Goal: Navigation & Orientation: Find specific page/section

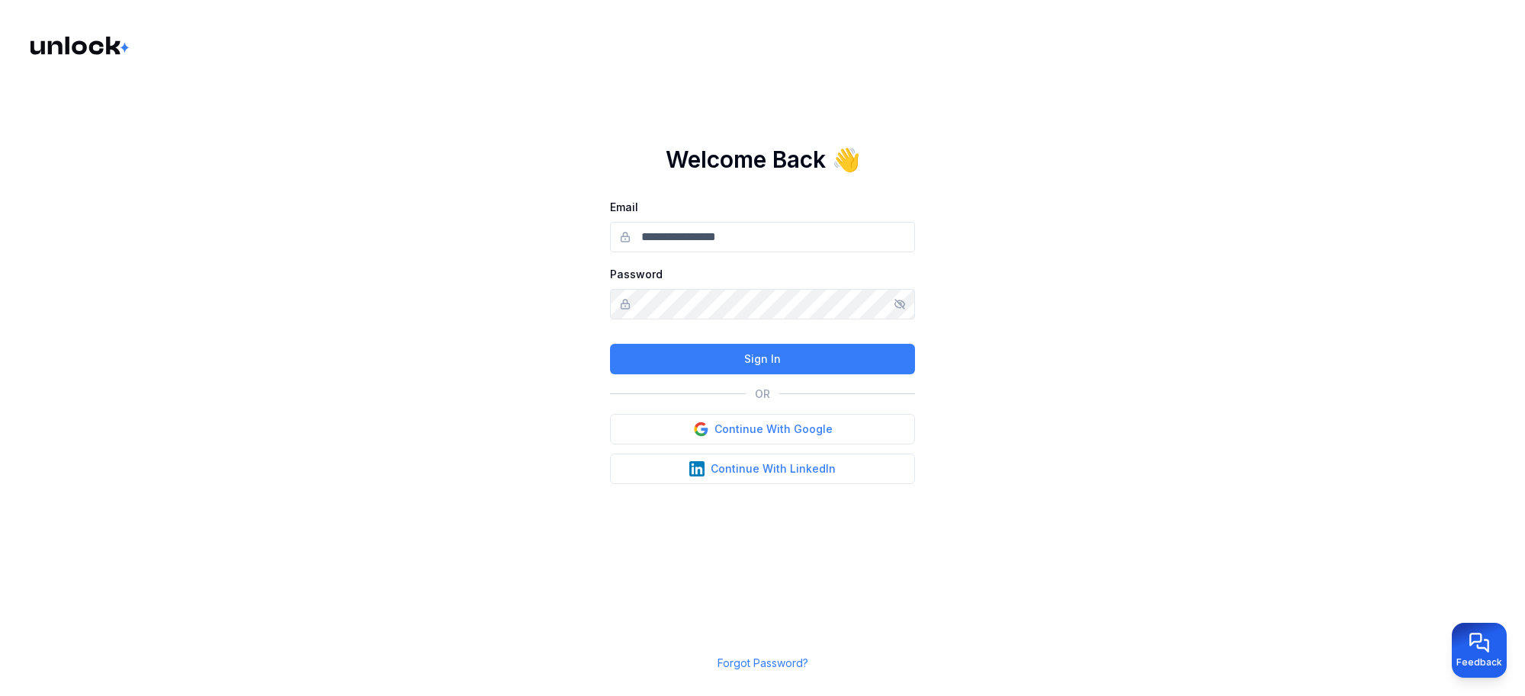
type input "**********"
click at [766, 361] on button "Sign In" at bounding box center [762, 359] width 305 height 30
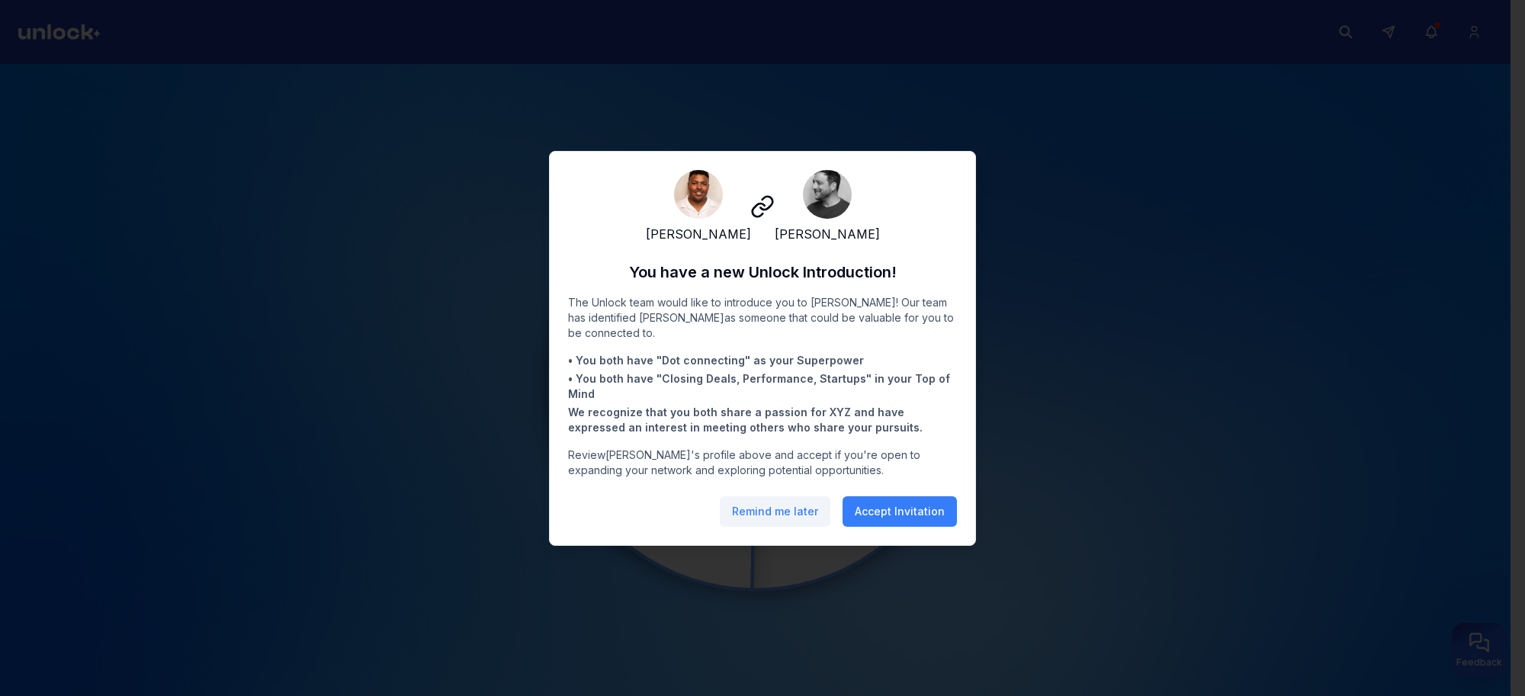
click at [778, 518] on button "Remind me later" at bounding box center [775, 511] width 111 height 30
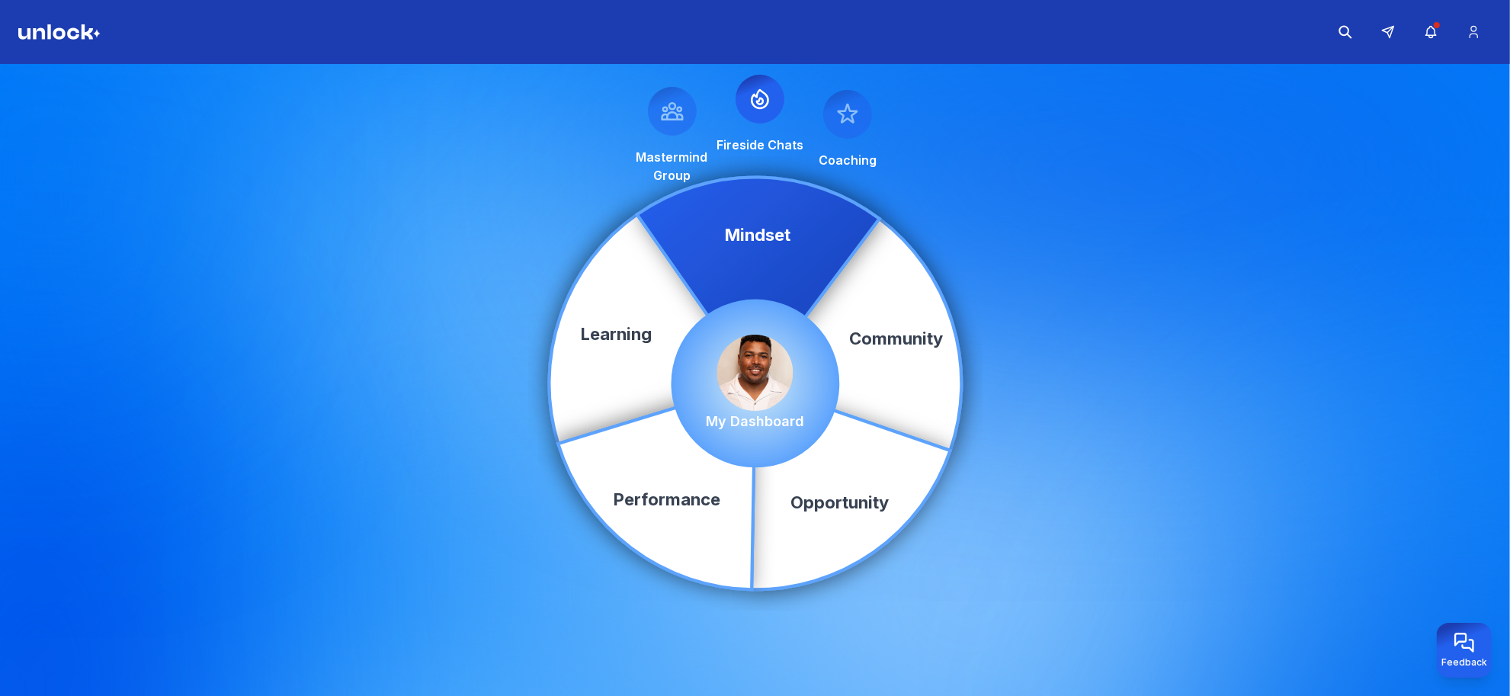
click at [751, 401] on img at bounding box center [755, 373] width 76 height 76
